Goal: Information Seeking & Learning: Learn about a topic

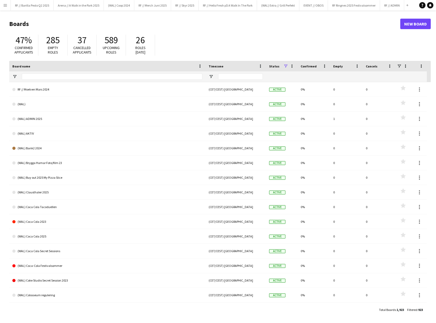
click at [6, 5] on app-icon "Menu" at bounding box center [5, 5] width 4 height 4
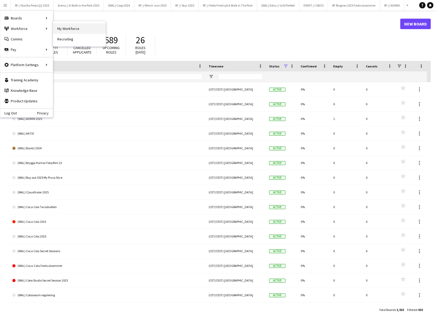
click at [57, 30] on link "My Workforce" at bounding box center [79, 28] width 53 height 11
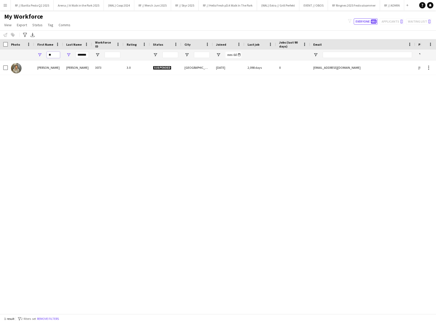
click at [54, 55] on input "**" at bounding box center [53, 55] width 13 height 6
click at [87, 54] on input "*******" at bounding box center [82, 55] width 13 height 6
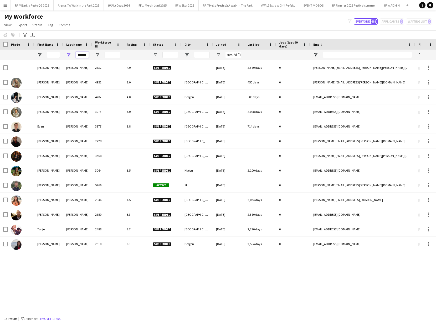
drag, startPoint x: 87, startPoint y: 54, endPoint x: 75, endPoint y: 54, distance: 11.8
click at [87, 54] on input "*******" at bounding box center [82, 55] width 13 height 6
click at [66, 54] on div at bounding box center [77, 55] width 29 height 11
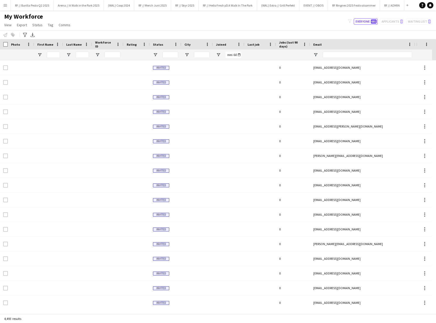
click at [60, 55] on div at bounding box center [48, 55] width 29 height 11
click at [51, 56] on input "First Name Filter Input" at bounding box center [53, 55] width 13 height 6
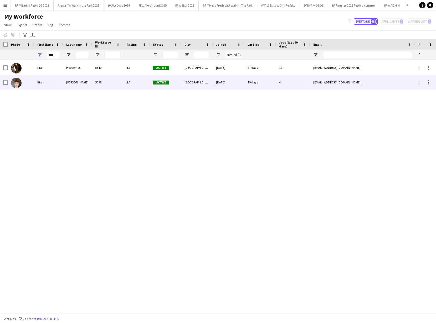
click at [87, 81] on div "[PERSON_NAME]" at bounding box center [77, 82] width 29 height 14
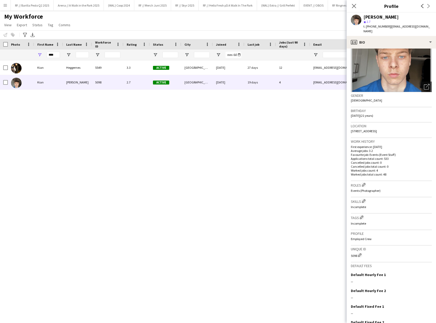
scroll to position [66, 0]
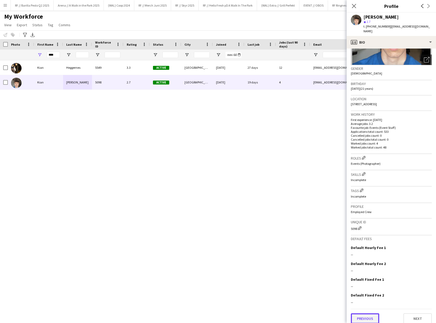
click at [371, 315] on button "Previous" at bounding box center [365, 319] width 28 height 11
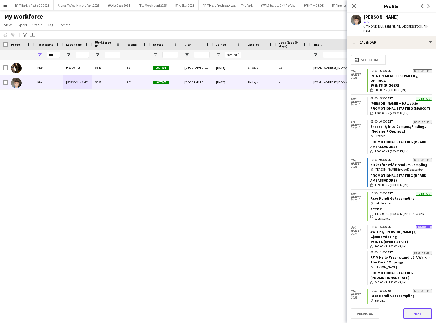
click at [409, 312] on button "Next" at bounding box center [417, 314] width 28 height 11
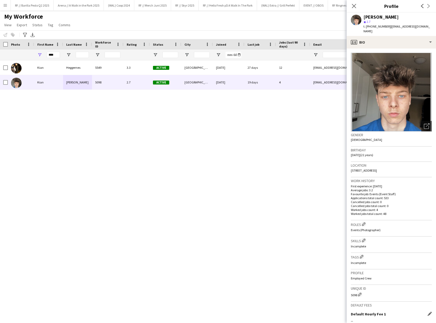
click at [415, 312] on div "Default Hourly Fee 1 Edit this field --" at bounding box center [391, 320] width 81 height 16
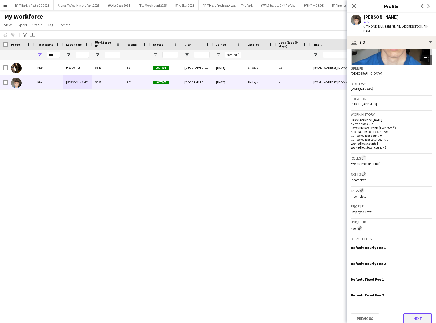
click at [415, 314] on button "Next" at bounding box center [417, 319] width 28 height 11
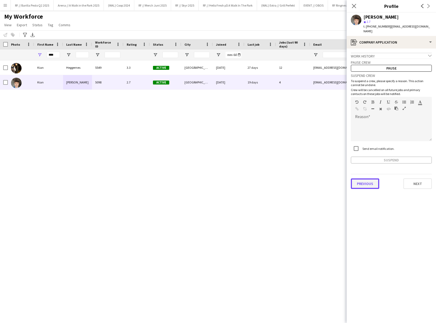
click at [370, 182] on button "Previous" at bounding box center [365, 184] width 28 height 11
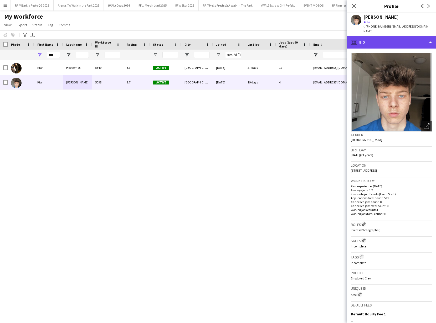
click at [378, 36] on div "profile Bio" at bounding box center [390, 42] width 89 height 13
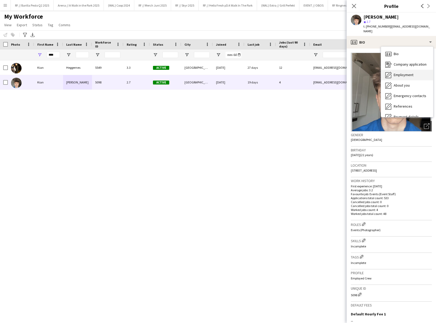
click at [404, 72] on span "Employment" at bounding box center [403, 74] width 20 height 5
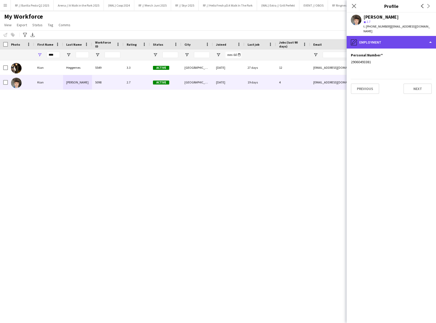
click at [379, 40] on div "pencil4 Employment" at bounding box center [390, 42] width 89 height 13
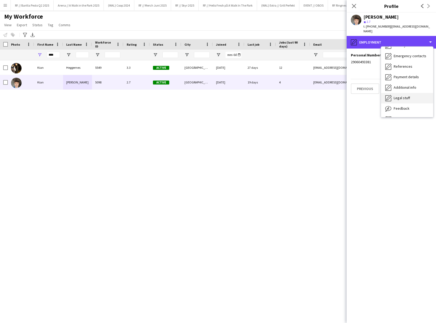
scroll to position [40, 0]
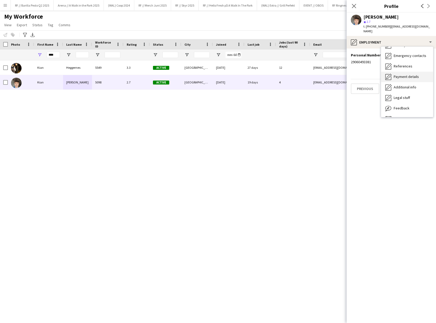
click at [403, 74] on span "Payment details" at bounding box center [405, 76] width 25 height 5
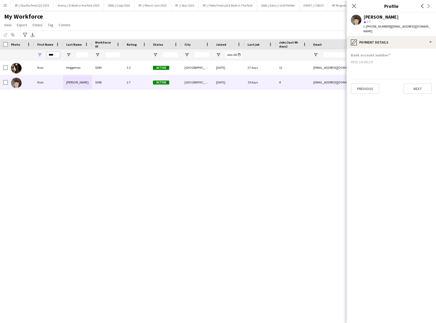
click at [58, 56] on input "****" at bounding box center [53, 55] width 13 height 6
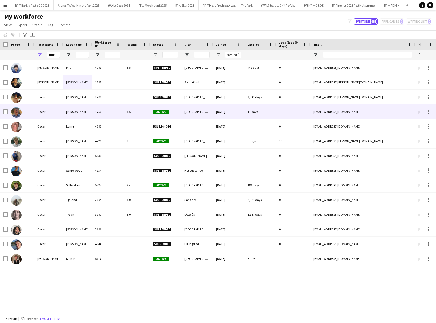
click at [68, 112] on div "[PERSON_NAME]" at bounding box center [77, 112] width 29 height 14
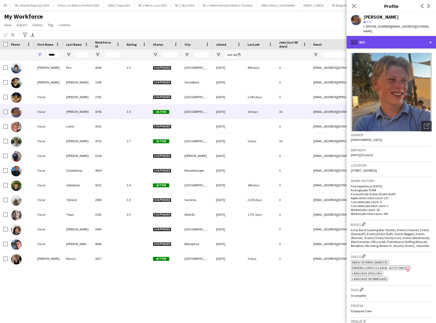
click at [403, 41] on div "profile Bio" at bounding box center [390, 42] width 89 height 13
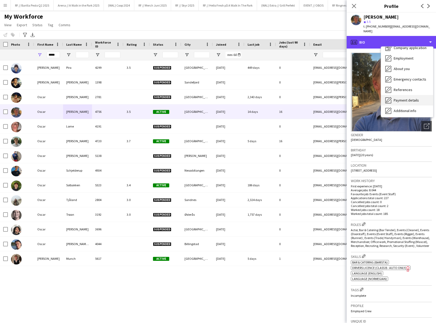
scroll to position [22, 0]
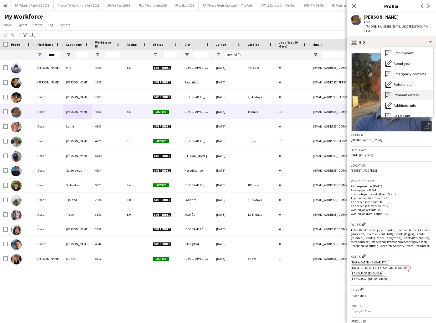
click at [402, 101] on div "Additional info Additional info" at bounding box center [407, 105] width 52 height 11
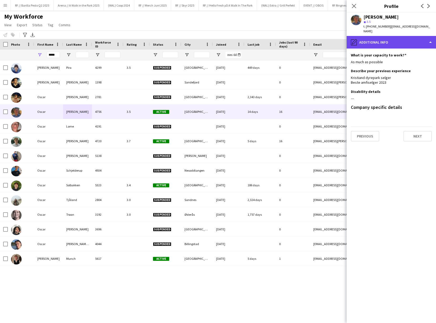
click at [387, 45] on div "pencil4 Additional info" at bounding box center [390, 42] width 89 height 13
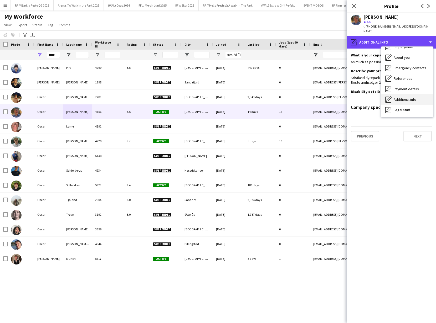
scroll to position [32, 0]
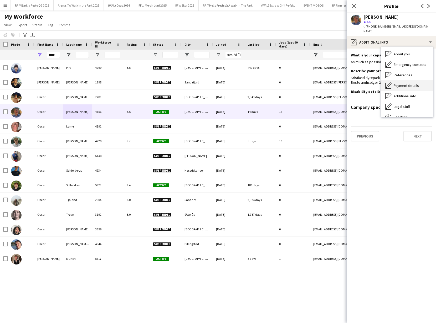
click at [405, 84] on span "Payment details" at bounding box center [405, 85] width 25 height 5
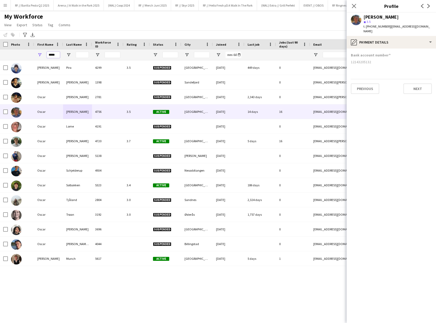
click at [52, 56] on input "*****" at bounding box center [53, 55] width 13 height 6
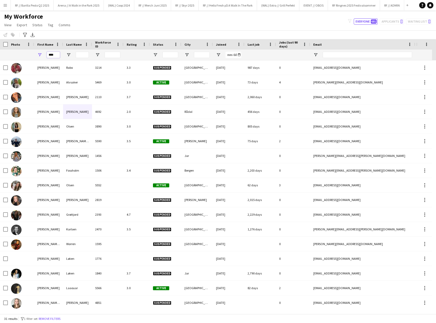
type input "****"
click at [80, 53] on input "Last Name Filter Input" at bounding box center [82, 55] width 13 height 6
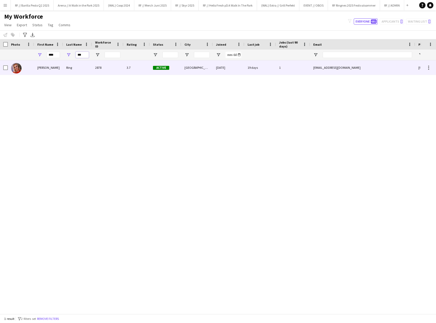
type input "***"
click at [66, 65] on div "Ring" at bounding box center [77, 67] width 29 height 14
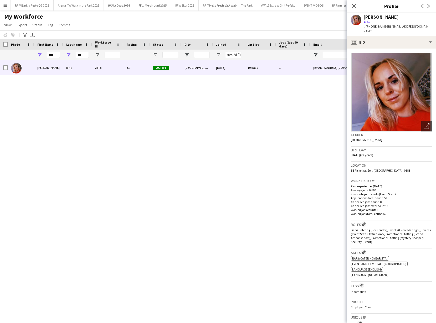
scroll to position [95, 0]
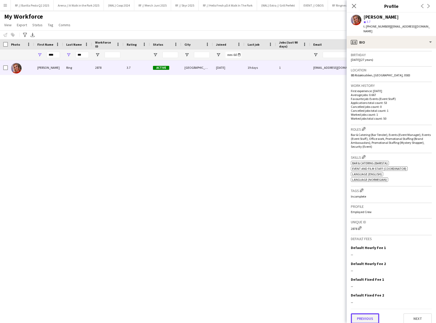
click at [369, 314] on button "Previous" at bounding box center [365, 319] width 28 height 11
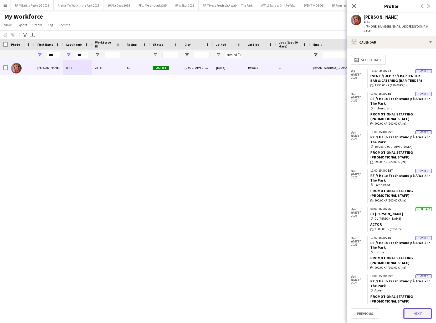
click at [416, 313] on button "Next" at bounding box center [417, 314] width 28 height 11
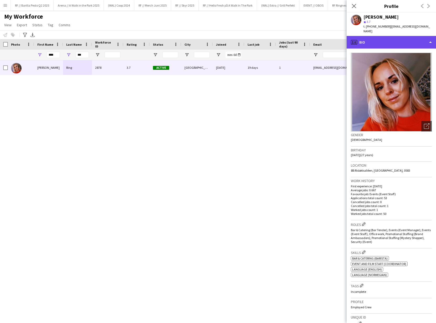
click at [391, 39] on div "profile Bio" at bounding box center [390, 42] width 89 height 13
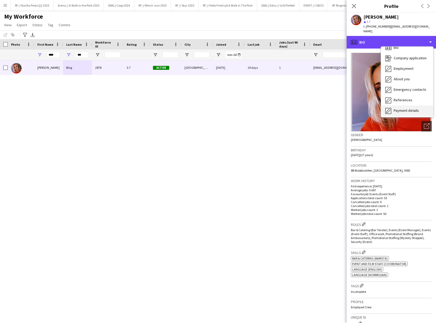
scroll to position [9, 0]
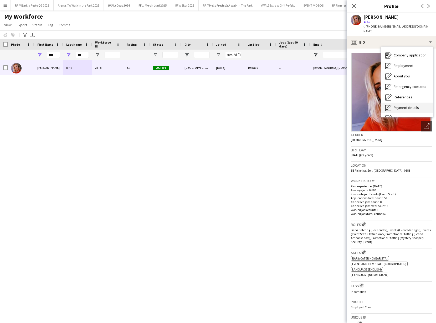
click at [405, 105] on span "Payment details" at bounding box center [405, 107] width 25 height 5
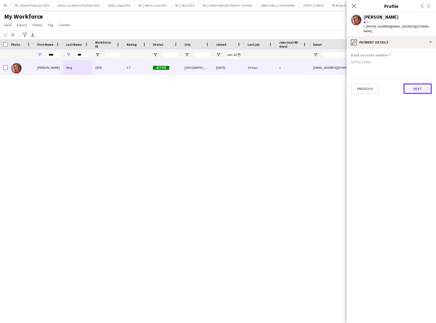
click at [415, 86] on button "Next" at bounding box center [417, 88] width 28 height 11
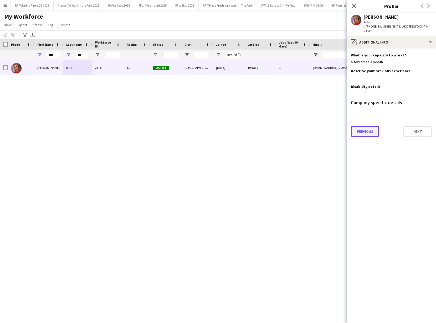
click at [358, 126] on button "Previous" at bounding box center [365, 131] width 28 height 11
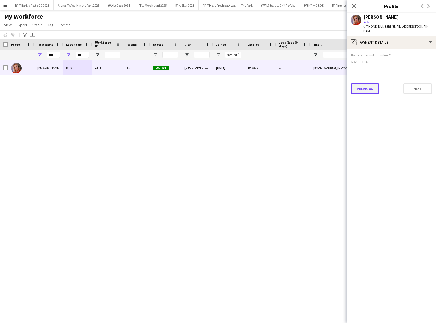
click at [368, 84] on button "Previous" at bounding box center [365, 88] width 28 height 11
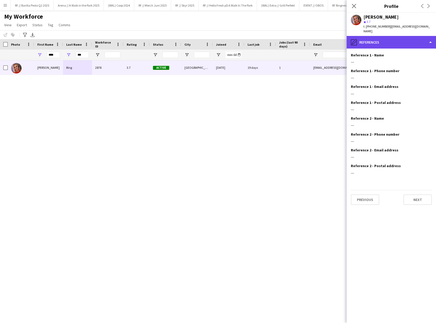
click at [372, 40] on div "pencil4 References" at bounding box center [390, 42] width 89 height 13
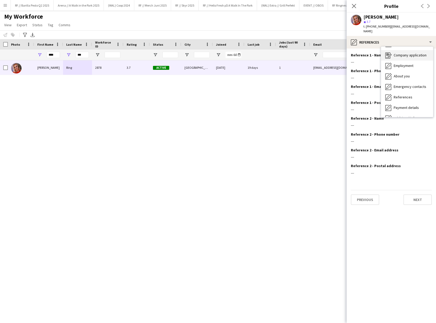
click at [384, 50] on div "Company application Company application" at bounding box center [407, 55] width 52 height 11
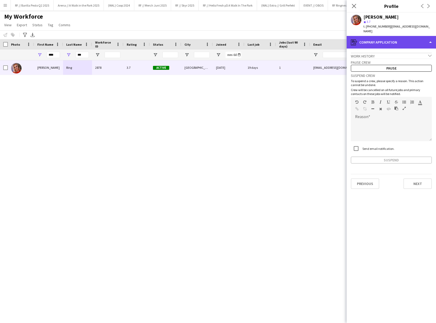
click at [384, 39] on div "register Company application" at bounding box center [390, 42] width 89 height 13
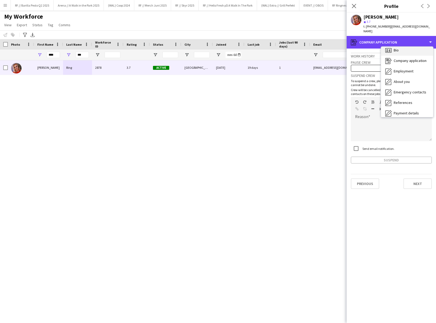
scroll to position [0, 0]
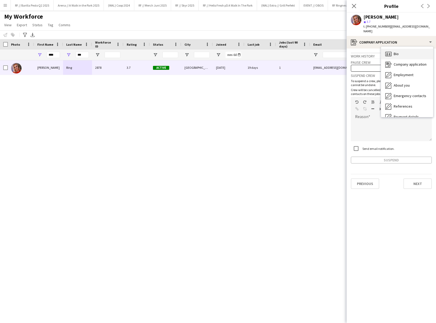
click at [396, 49] on div "Bio Bio" at bounding box center [407, 54] width 52 height 11
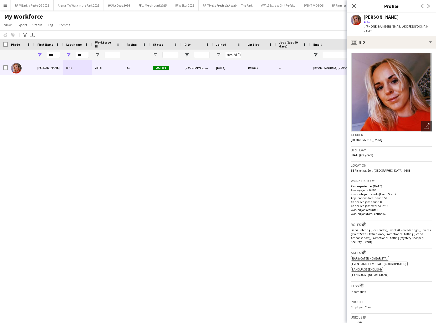
scroll to position [95, 0]
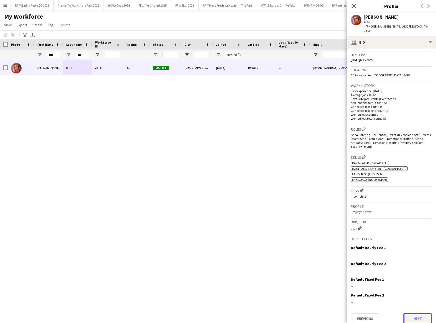
click at [413, 316] on button "Next" at bounding box center [417, 319] width 28 height 11
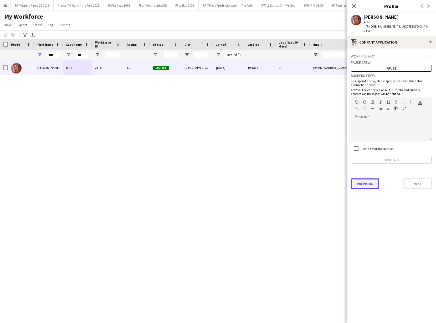
click at [361, 179] on button "Previous" at bounding box center [365, 184] width 28 height 11
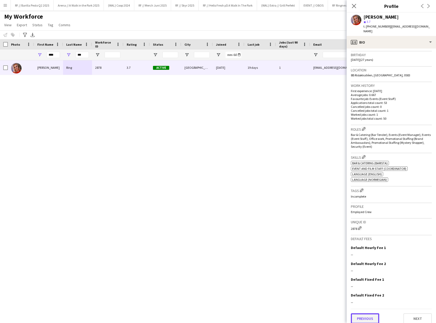
click at [368, 318] on button "Previous" at bounding box center [365, 319] width 28 height 11
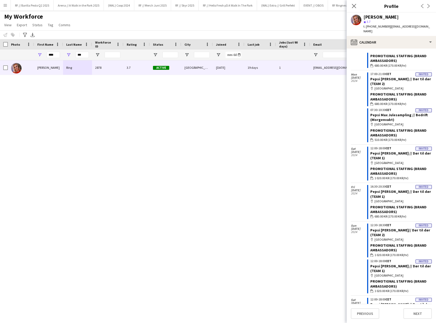
scroll to position [696, 0]
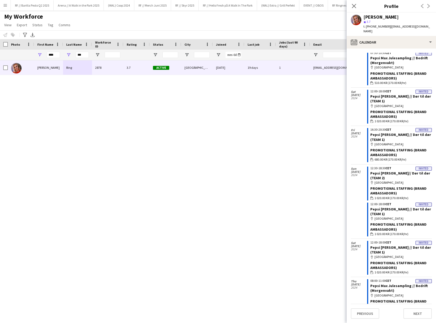
click at [233, 202] on div "[PERSON_NAME] 2878 3.7 Active [GEOGRAPHIC_DATA] [DATE] 19 days 1 [EMAIL_ADDRESS…" at bounding box center [210, 185] width 420 height 250
click at [292, 112] on div "[PERSON_NAME] 2878 3.7 Active [GEOGRAPHIC_DATA] [DATE] 19 days 1 [EMAIL_ADDRESS…" at bounding box center [210, 185] width 420 height 250
click at [354, 9] on app-icon "Close pop-in" at bounding box center [354, 6] width 8 height 8
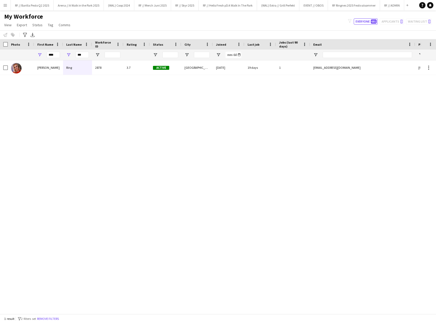
click at [78, 58] on div "***" at bounding box center [82, 55] width 13 height 6
click at [81, 56] on input "***" at bounding box center [82, 55] width 13 height 6
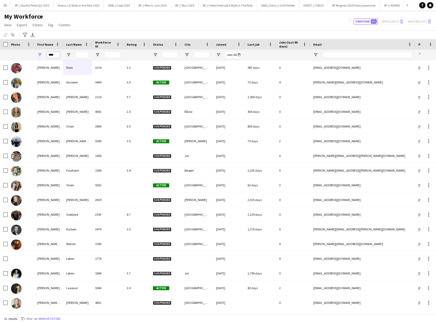
click at [57, 54] on input "****" at bounding box center [53, 55] width 13 height 6
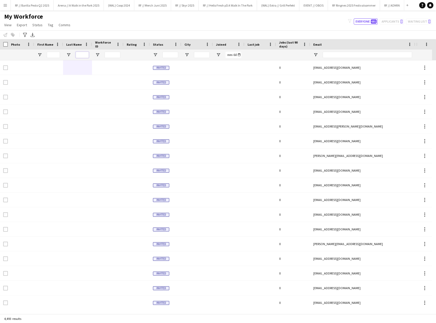
click at [85, 53] on input "Last Name Filter Input" at bounding box center [82, 55] width 13 height 6
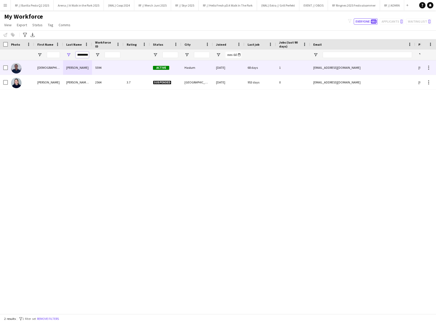
type input "*********"
click at [55, 71] on div "[DEMOGRAPHIC_DATA][PERSON_NAME]" at bounding box center [48, 67] width 29 height 14
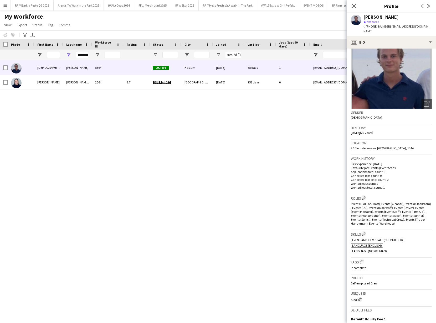
scroll to position [0, 0]
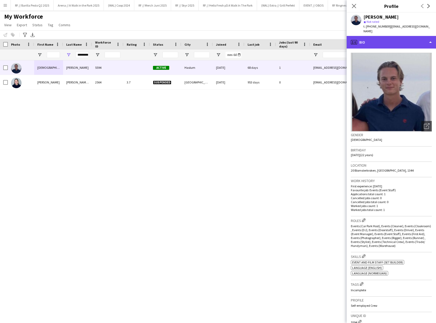
click at [382, 36] on div "profile Bio" at bounding box center [390, 42] width 89 height 13
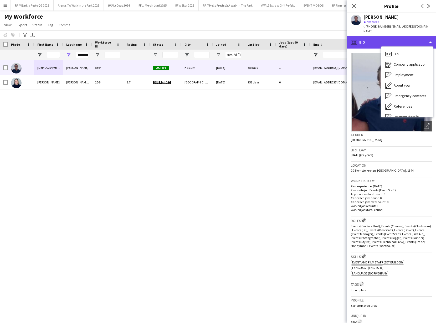
click at [375, 36] on div "profile Bio" at bounding box center [390, 42] width 89 height 13
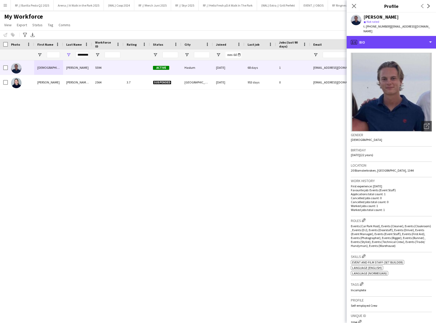
scroll to position [94, 0]
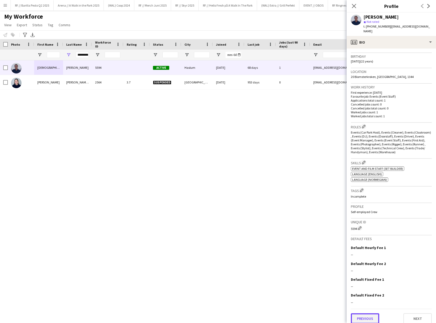
click at [373, 317] on button "Previous" at bounding box center [365, 319] width 28 height 11
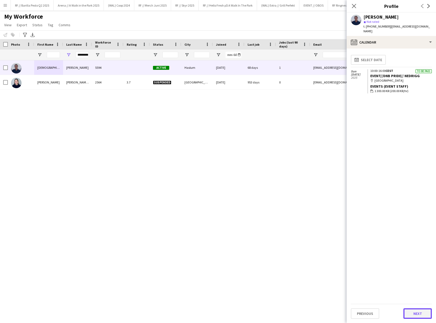
click at [418, 314] on button "Next" at bounding box center [417, 314] width 28 height 11
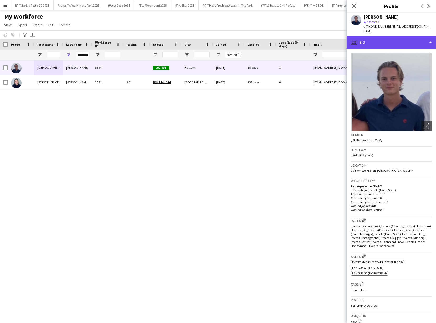
click at [402, 36] on div "profile Bio" at bounding box center [390, 42] width 89 height 13
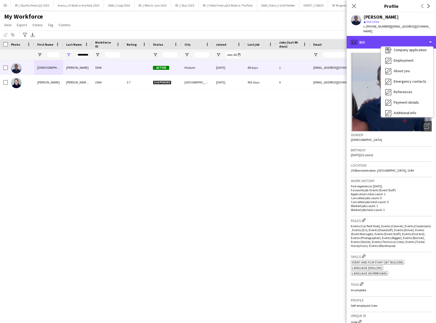
scroll to position [42, 0]
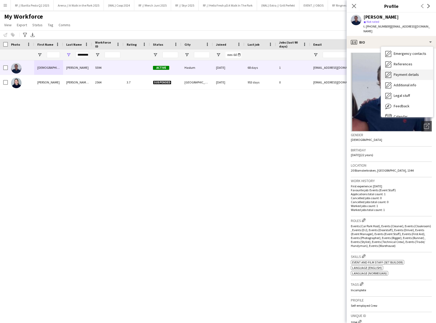
click at [402, 72] on span "Payment details" at bounding box center [405, 74] width 25 height 5
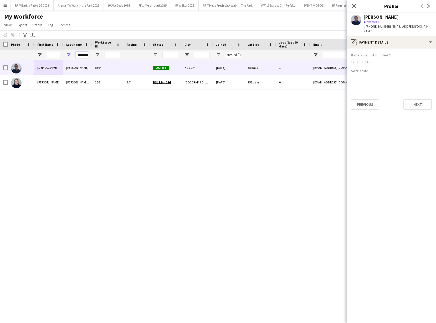
click at [86, 56] on input "*********" at bounding box center [82, 55] width 13 height 6
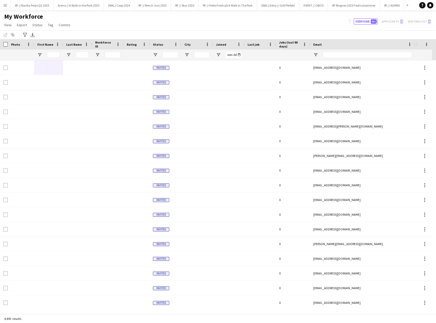
click at [6, 4] on app-icon "Menu" at bounding box center [5, 5] width 4 height 4
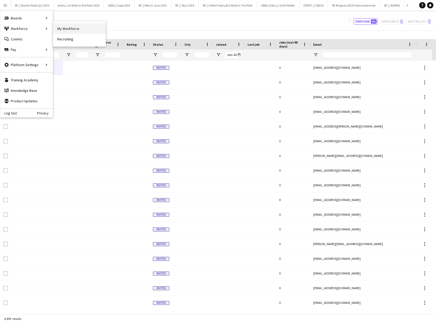
click at [58, 28] on link "My Workforce" at bounding box center [79, 28] width 53 height 11
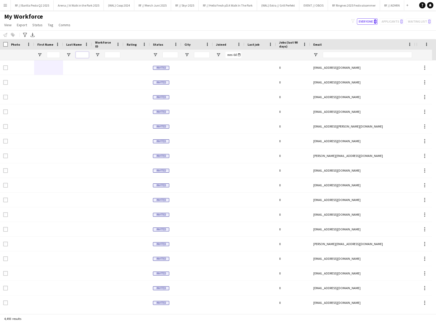
click at [83, 55] on input "Last Name Filter Input" at bounding box center [82, 55] width 13 height 6
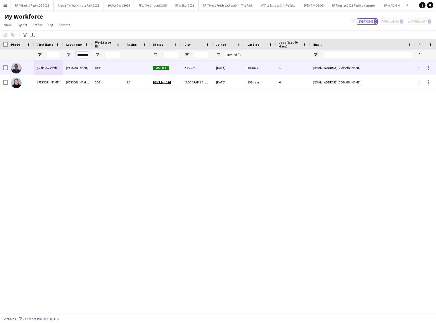
type input "*********"
click at [59, 68] on div "[DEMOGRAPHIC_DATA][PERSON_NAME]" at bounding box center [48, 67] width 29 height 14
